Goal: Register for event/course

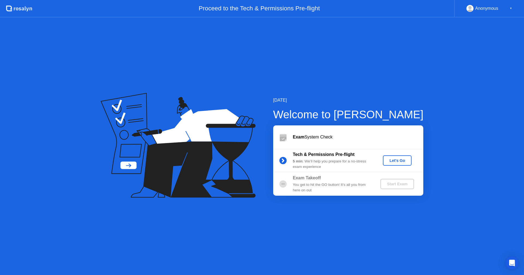
click at [390, 160] on div "Let's Go" at bounding box center [397, 161] width 24 height 4
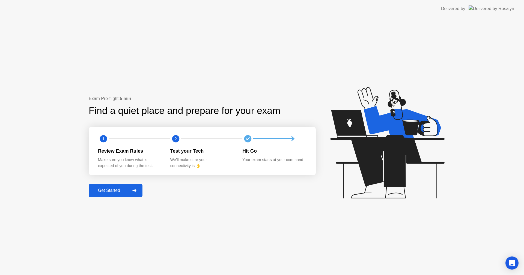
click at [108, 193] on div "Get Started" at bounding box center [108, 190] width 37 height 5
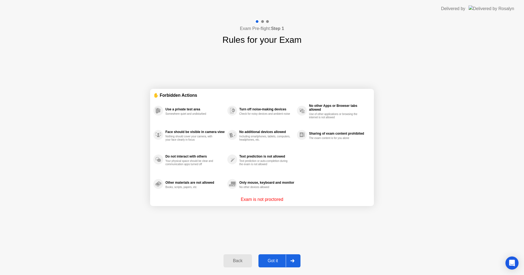
click at [277, 261] on div "Got it" at bounding box center [273, 261] width 26 height 5
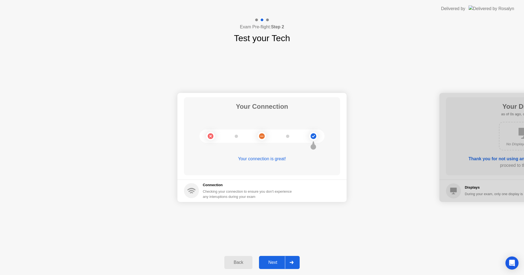
click at [277, 261] on div "Next" at bounding box center [273, 262] width 24 height 5
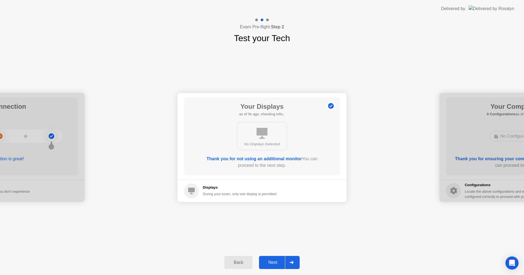
click at [277, 261] on div "Next" at bounding box center [273, 262] width 24 height 5
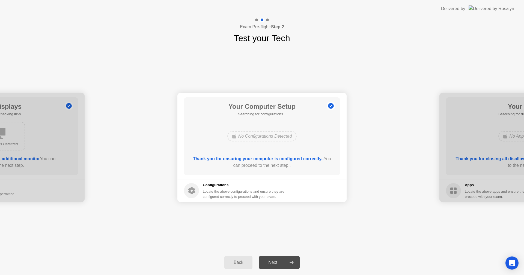
click at [277, 261] on div "Next" at bounding box center [273, 262] width 24 height 5
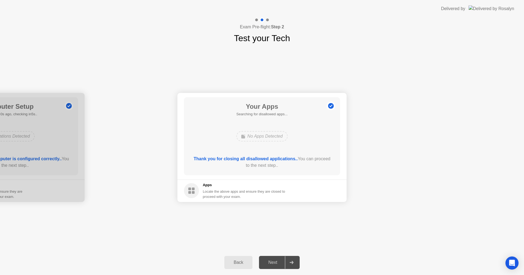
click at [277, 261] on div "Next" at bounding box center [273, 262] width 24 height 5
click at [316, 194] on button "Force Close..." at bounding box center [321, 191] width 37 height 10
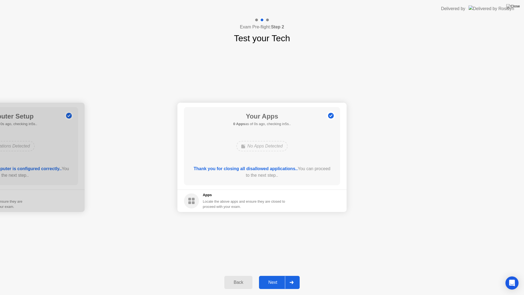
click at [272, 275] on button "Next" at bounding box center [279, 282] width 41 height 13
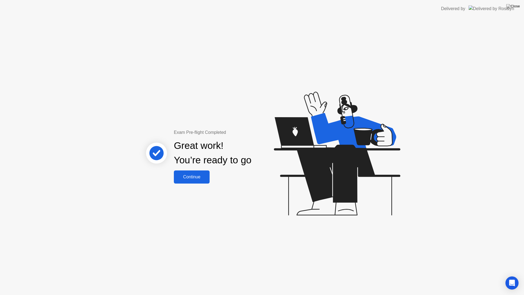
click at [193, 174] on div "Continue" at bounding box center [191, 176] width 32 height 5
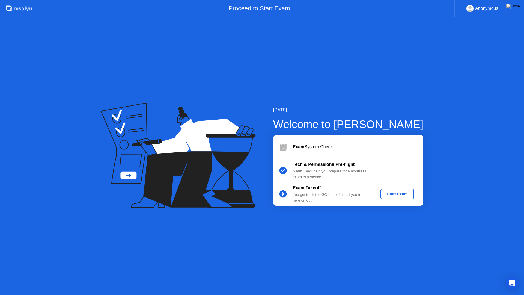
click at [391, 199] on div "Exam Takeoff You get to hit the GO button! It’s all you from here on out Start …" at bounding box center [348, 193] width 150 height 23
click at [391, 195] on div "Start Exam" at bounding box center [397, 194] width 29 height 4
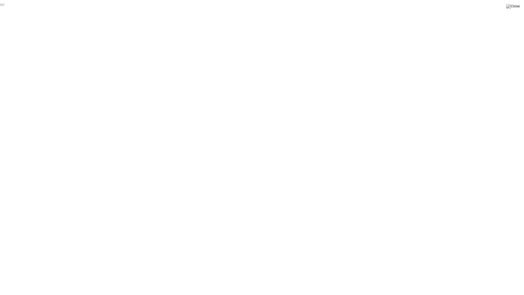
click at [4, 5] on button "End Proctoring Session" at bounding box center [2, 5] width 4 height 2
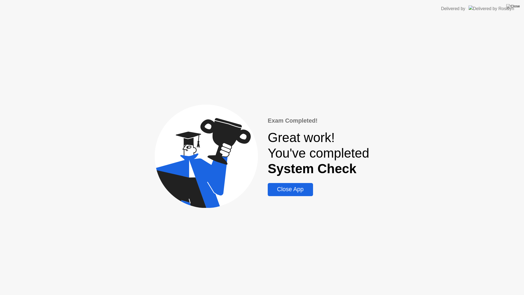
click at [292, 190] on div "Close App" at bounding box center [290, 189] width 42 height 7
